Goal: Task Accomplishment & Management: Use online tool/utility

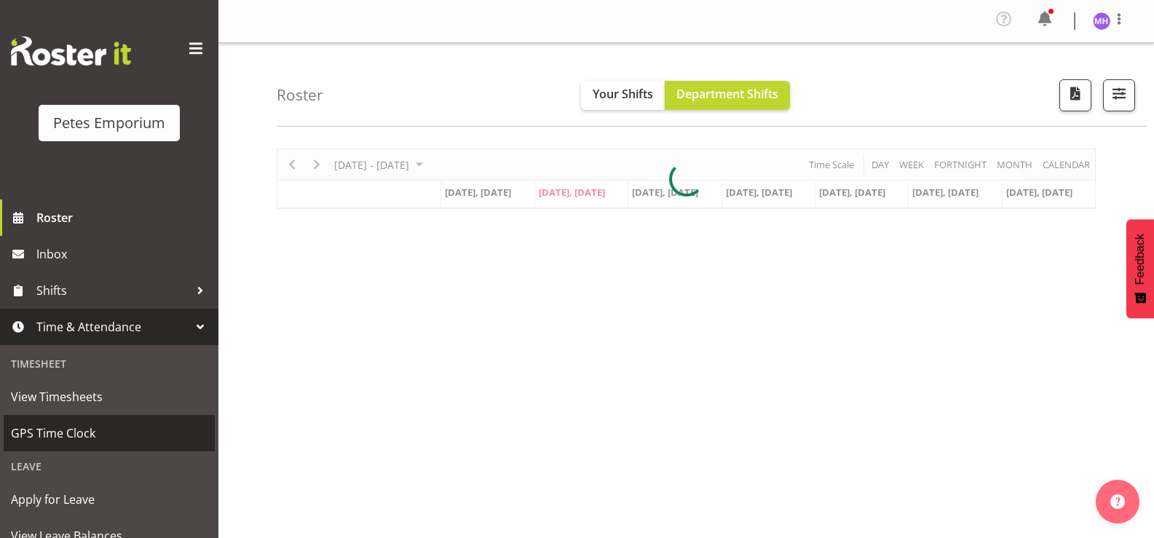
click at [101, 436] on span "GPS Time Clock" at bounding box center [109, 433] width 197 height 22
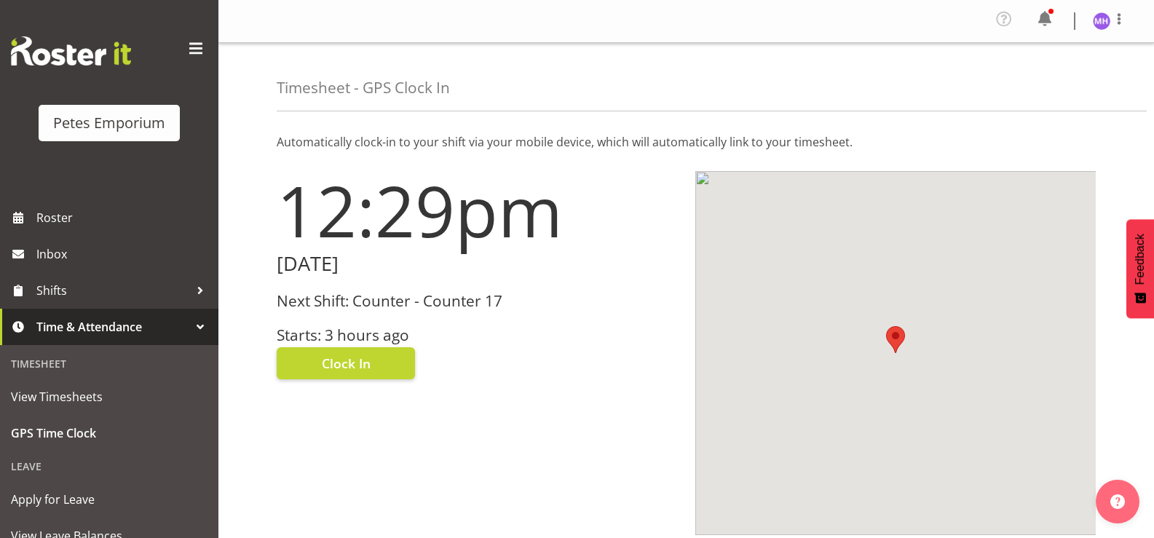
click at [339, 327] on h3 "Starts: 3 hours ago" at bounding box center [477, 335] width 401 height 17
click at [341, 355] on span "Clock In" at bounding box center [346, 363] width 49 height 19
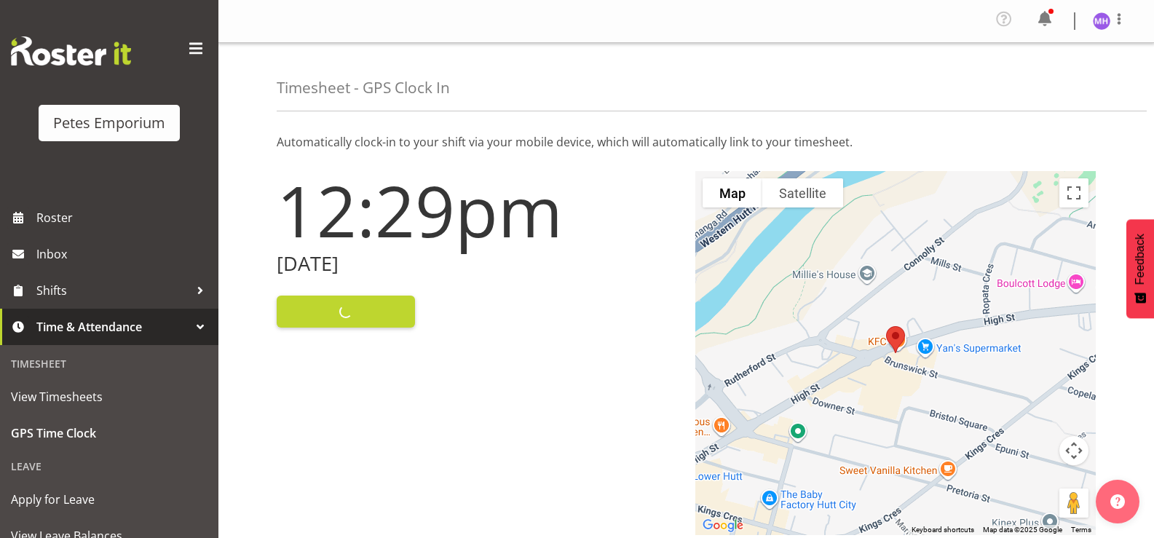
click at [1093, 23] on img at bounding box center [1101, 20] width 17 height 17
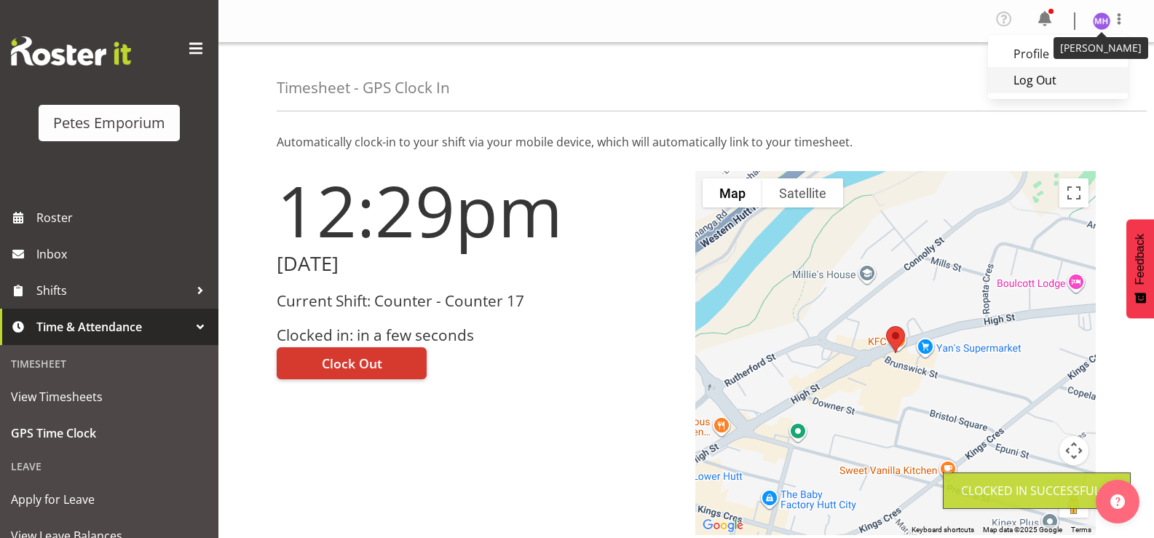
click at [1030, 75] on link "Log Out" at bounding box center [1058, 80] width 140 height 26
